Goal: Information Seeking & Learning: Learn about a topic

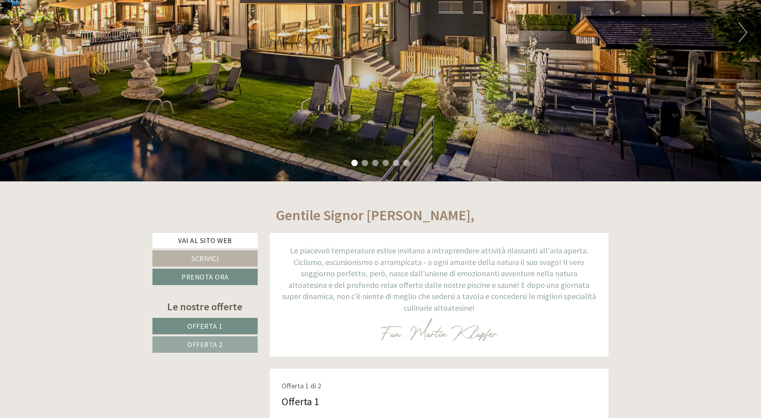
scroll to position [440, 0]
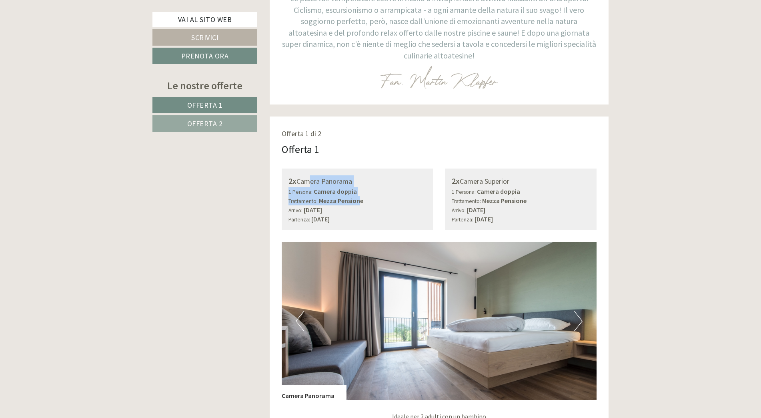
drag, startPoint x: 307, startPoint y: 186, endPoint x: 425, endPoint y: 270, distance: 144.3
click at [359, 197] on div "2x Camera Panorama 1 Persona: Camera doppia Trattamento: Mezza Pensione Arrivo:…" at bounding box center [358, 199] width 152 height 62
click at [427, 324] on img at bounding box center [439, 321] width 315 height 158
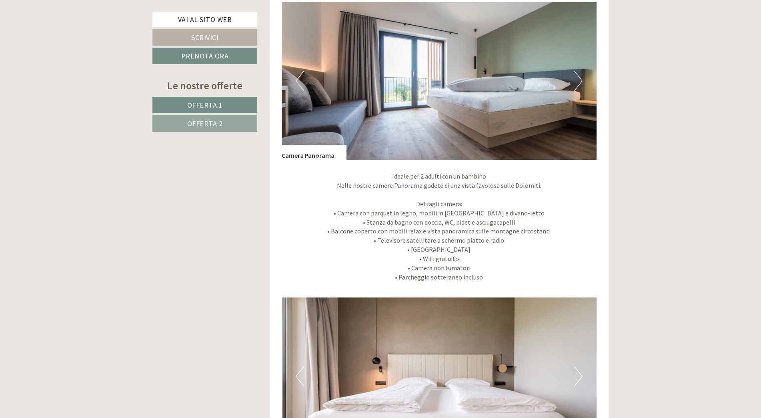
click at [456, 246] on p "Ideale per 2 adulti con un bambino Nelle nostre camere Panorama godete di una v…" at bounding box center [439, 227] width 315 height 110
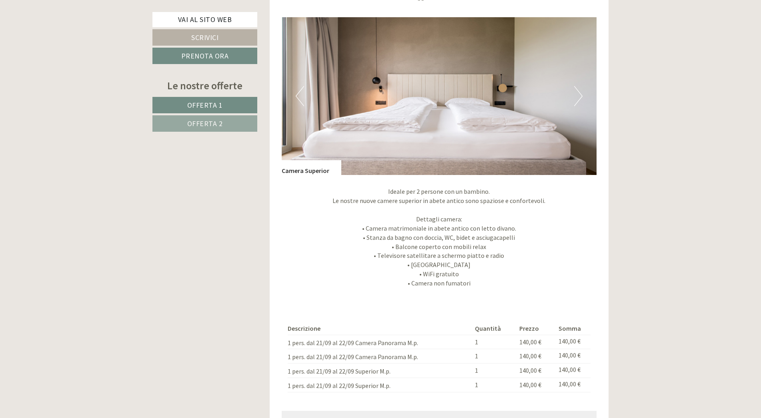
click at [332, 282] on p "Ideale per 2 persone con un bambino. Le nostre nuove camere superior in abete a…" at bounding box center [439, 237] width 315 height 100
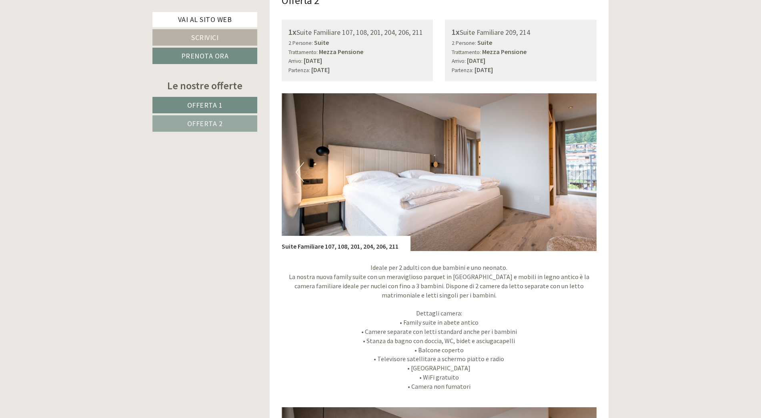
scroll to position [1360, 0]
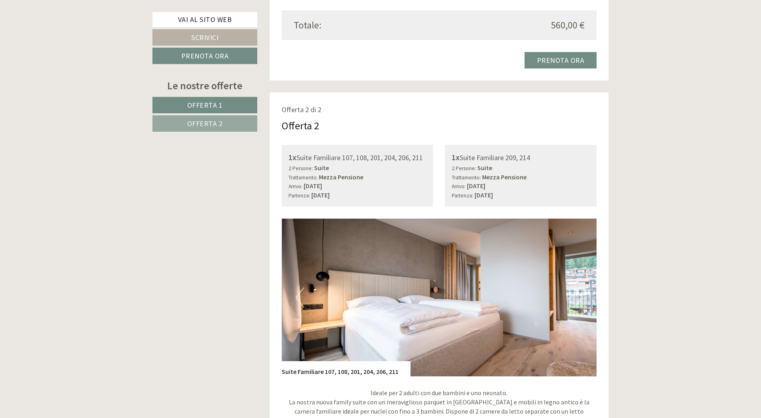
click at [580, 292] on button "Next" at bounding box center [578, 297] width 8 height 20
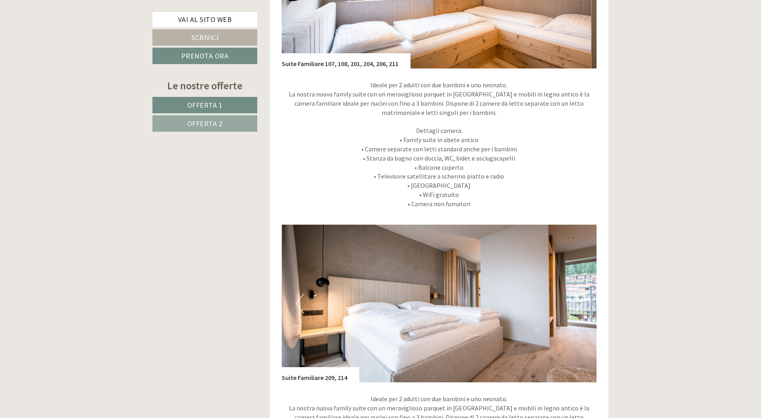
scroll to position [1681, 0]
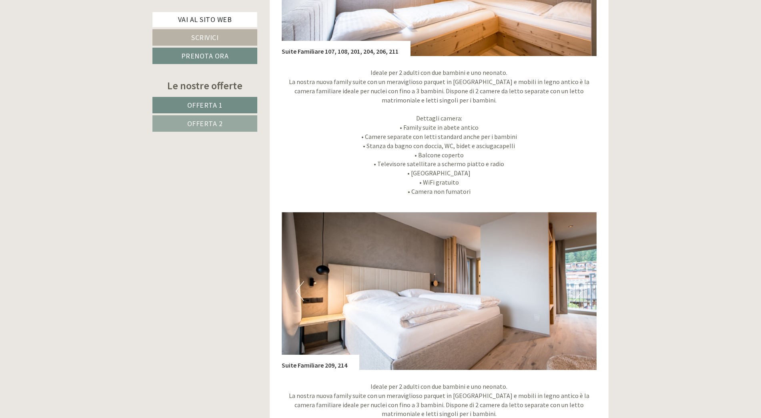
click at [574, 290] on img at bounding box center [439, 291] width 315 height 158
click at [577, 292] on button "Next" at bounding box center [578, 291] width 8 height 20
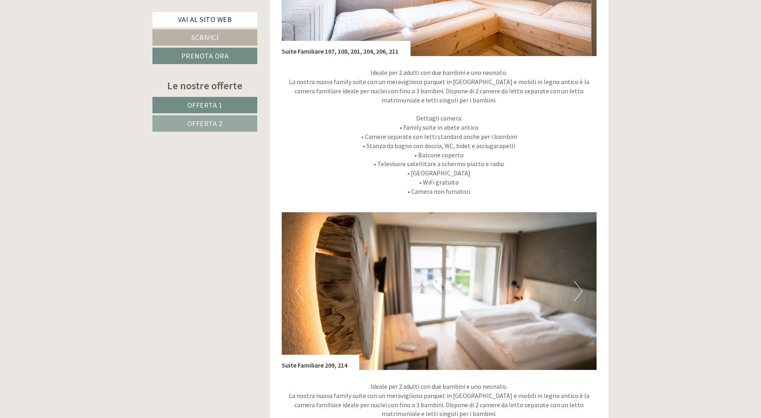
click at [577, 292] on button "Next" at bounding box center [578, 291] width 8 height 20
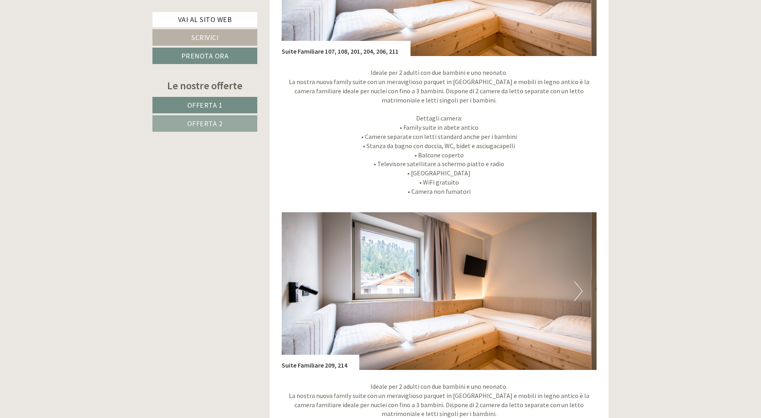
click at [577, 292] on button "Next" at bounding box center [578, 291] width 8 height 20
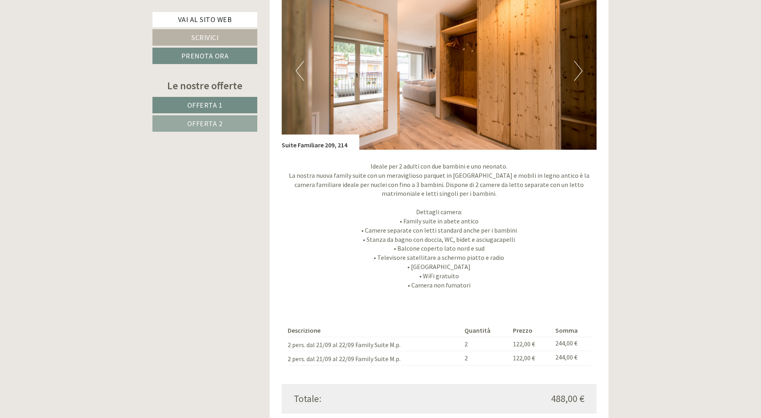
scroll to position [2001, 0]
